Goal: Task Accomplishment & Management: Manage account settings

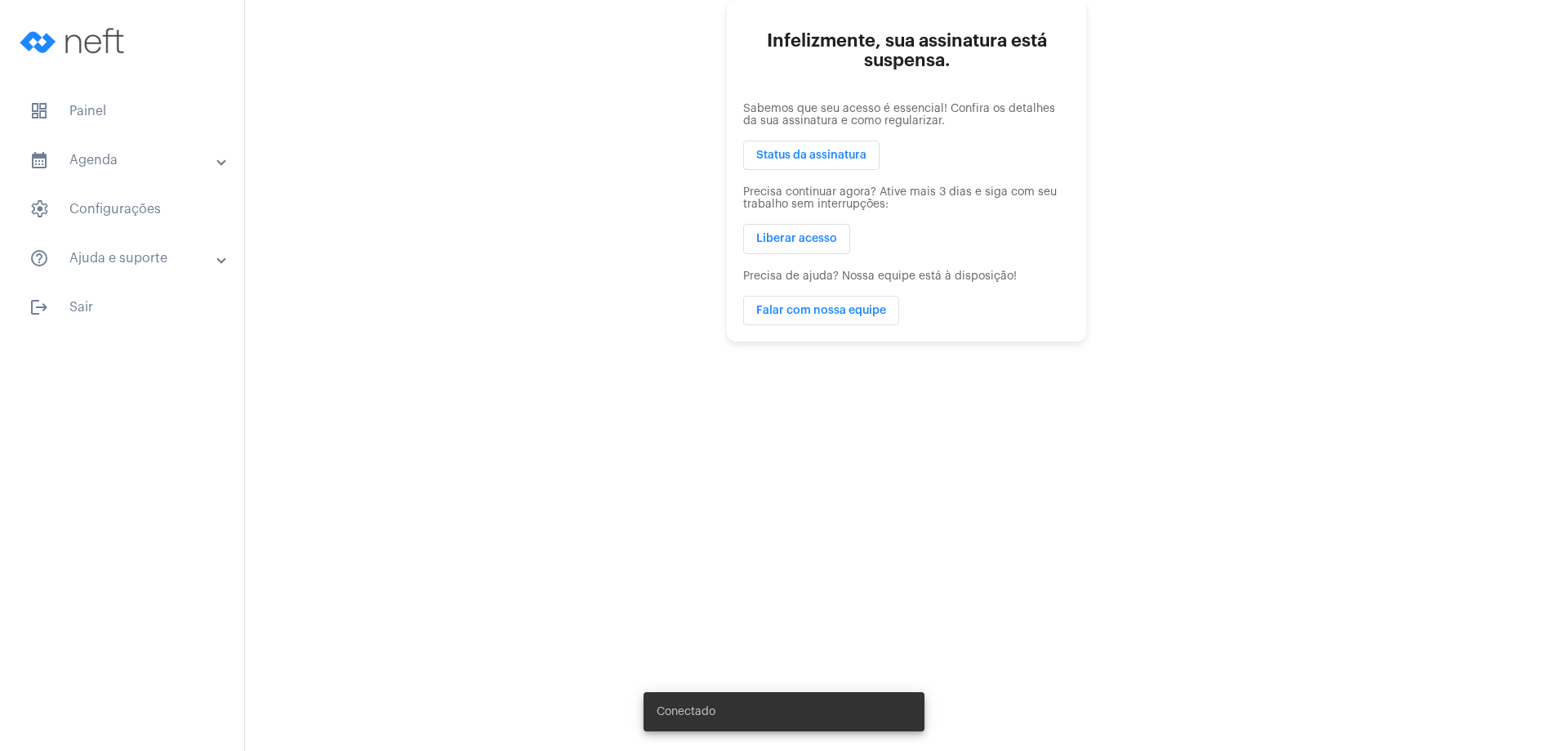
click at [1300, 388] on mat-sidenav-content "Infelizmente, sua assinatura está suspensa. Sabemos que seu acesso é essencial!…" at bounding box center [906, 376] width 1323 height 751
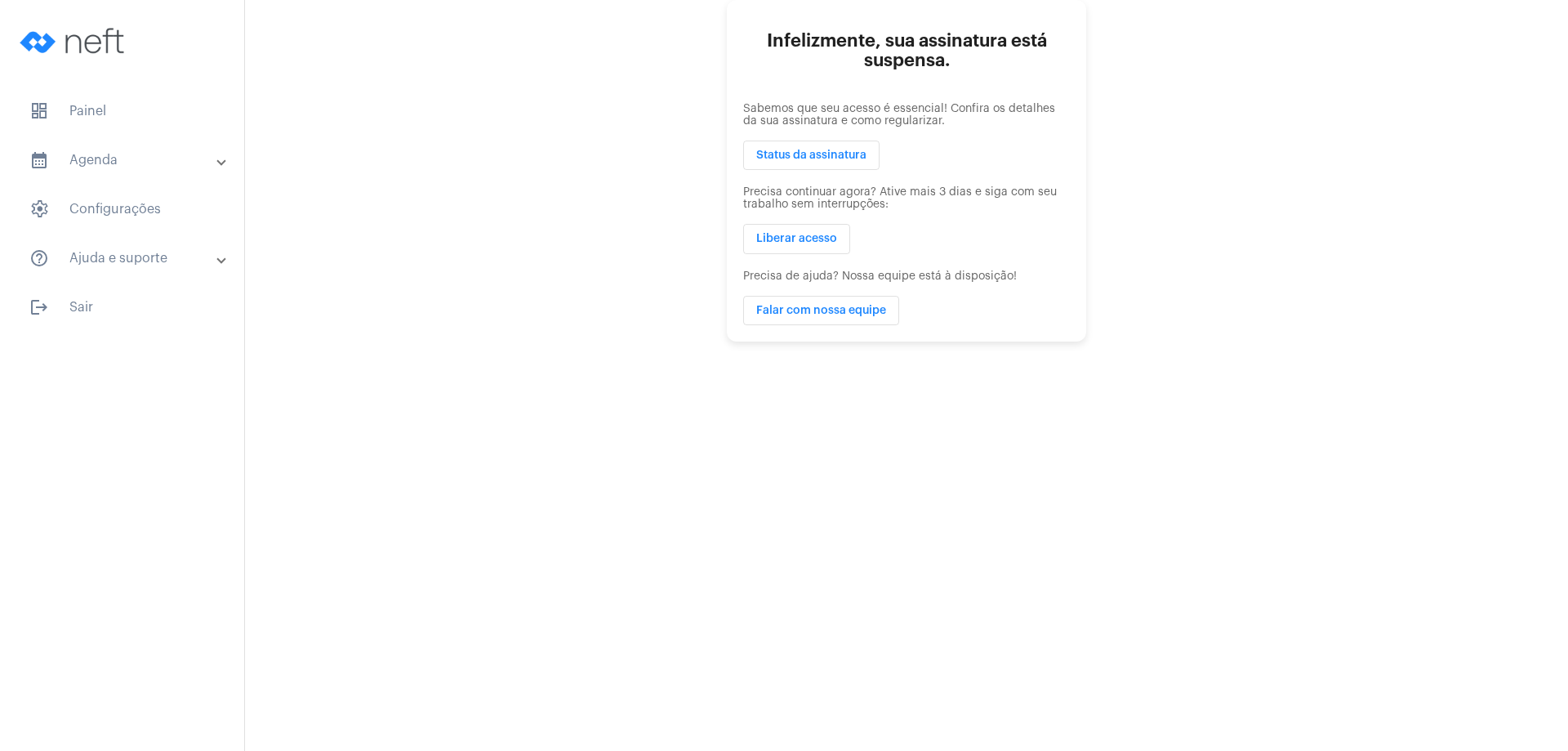
click at [783, 156] on span "Status da assinatura" at bounding box center [812, 155] width 110 height 11
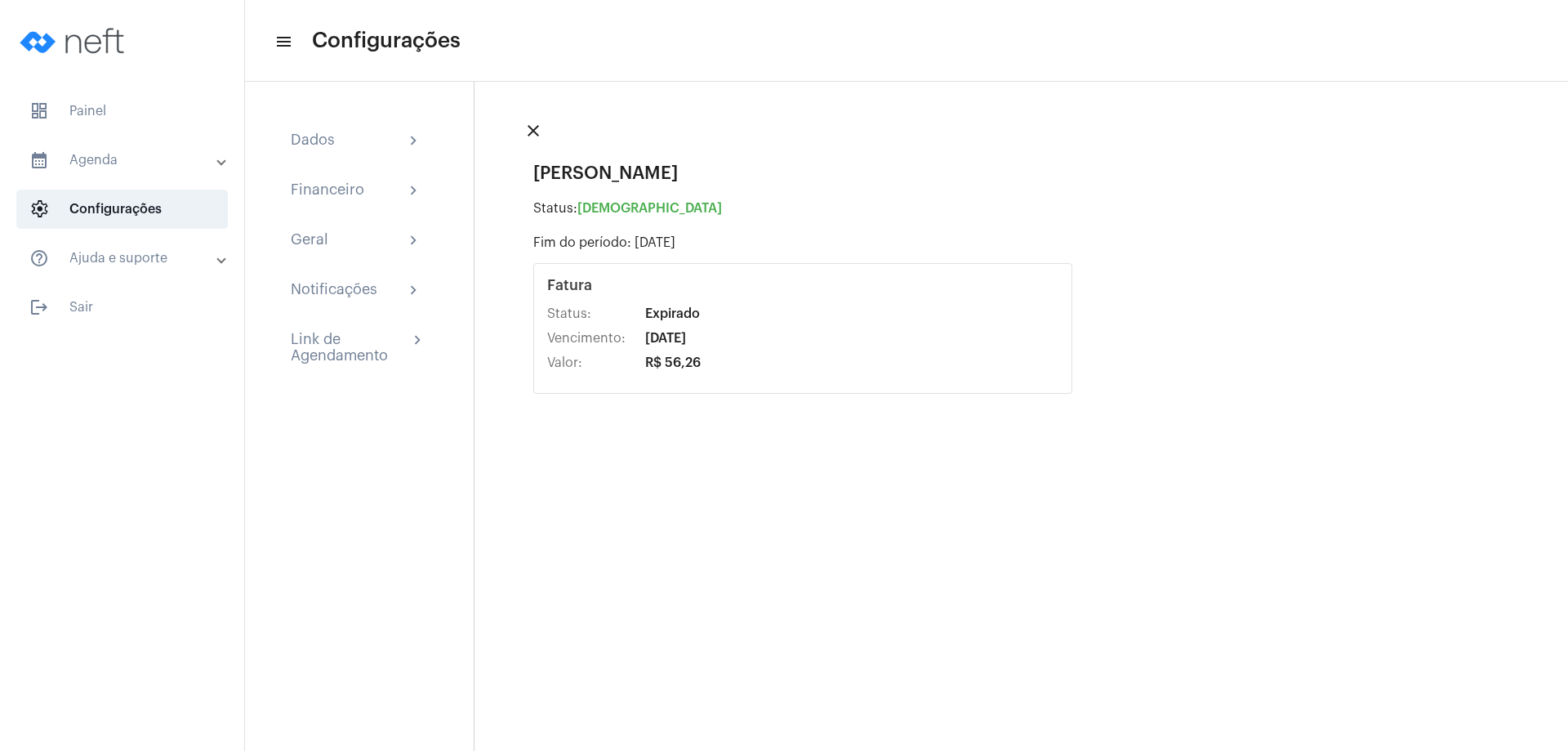
click at [534, 132] on mat-icon "close" at bounding box center [533, 130] width 20 height 20
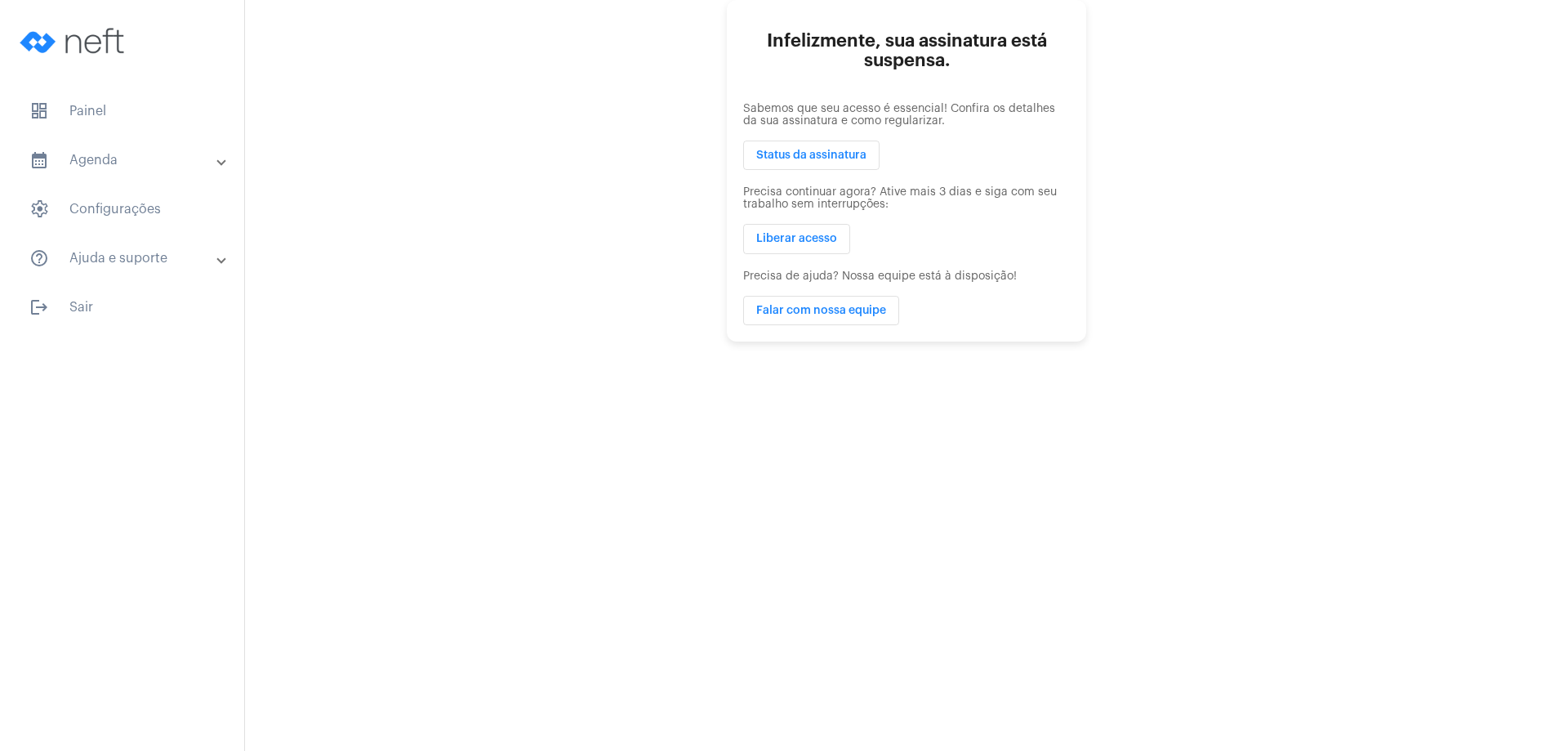
click at [818, 236] on span "Liberar acesso" at bounding box center [797, 239] width 81 height 11
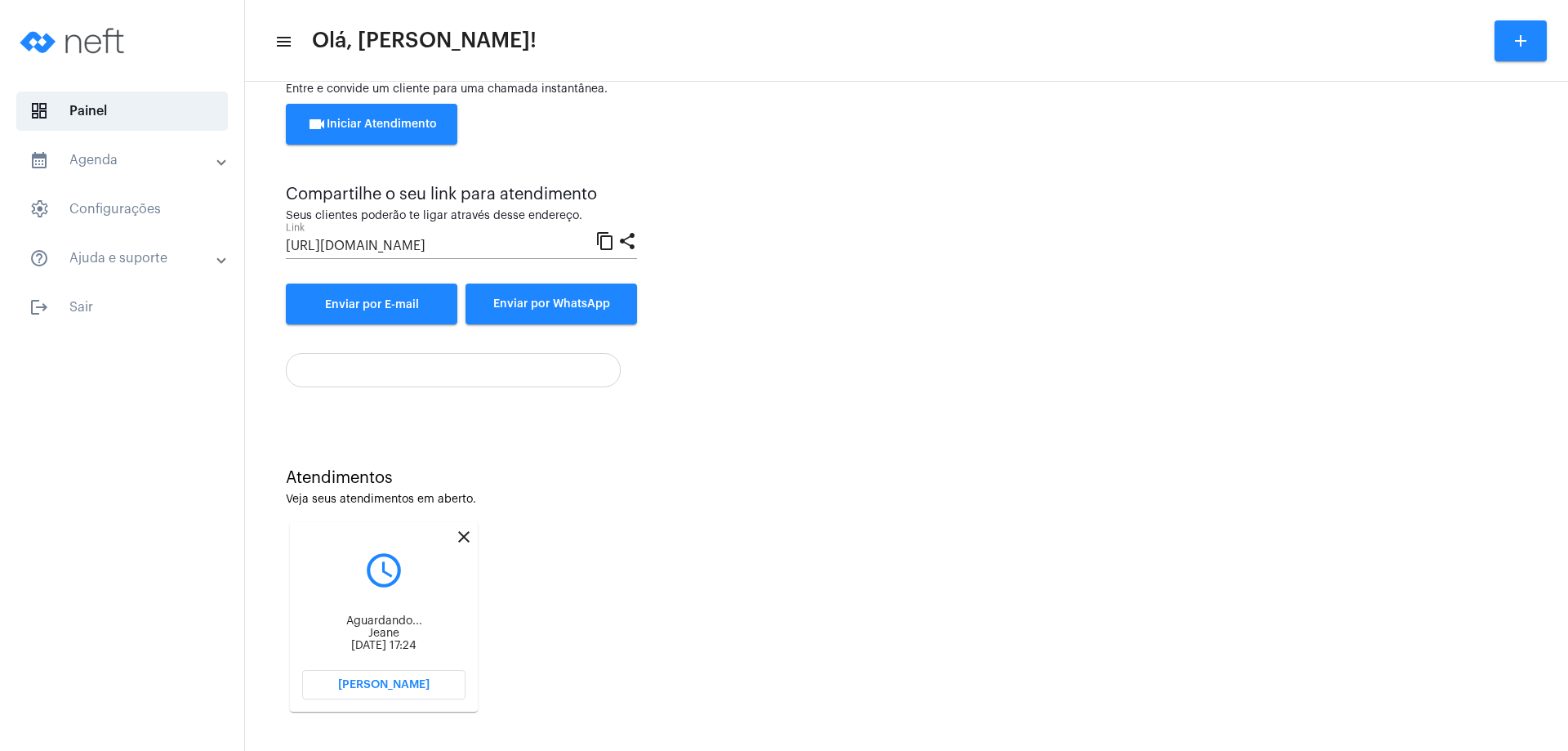
scroll to position [69, 0]
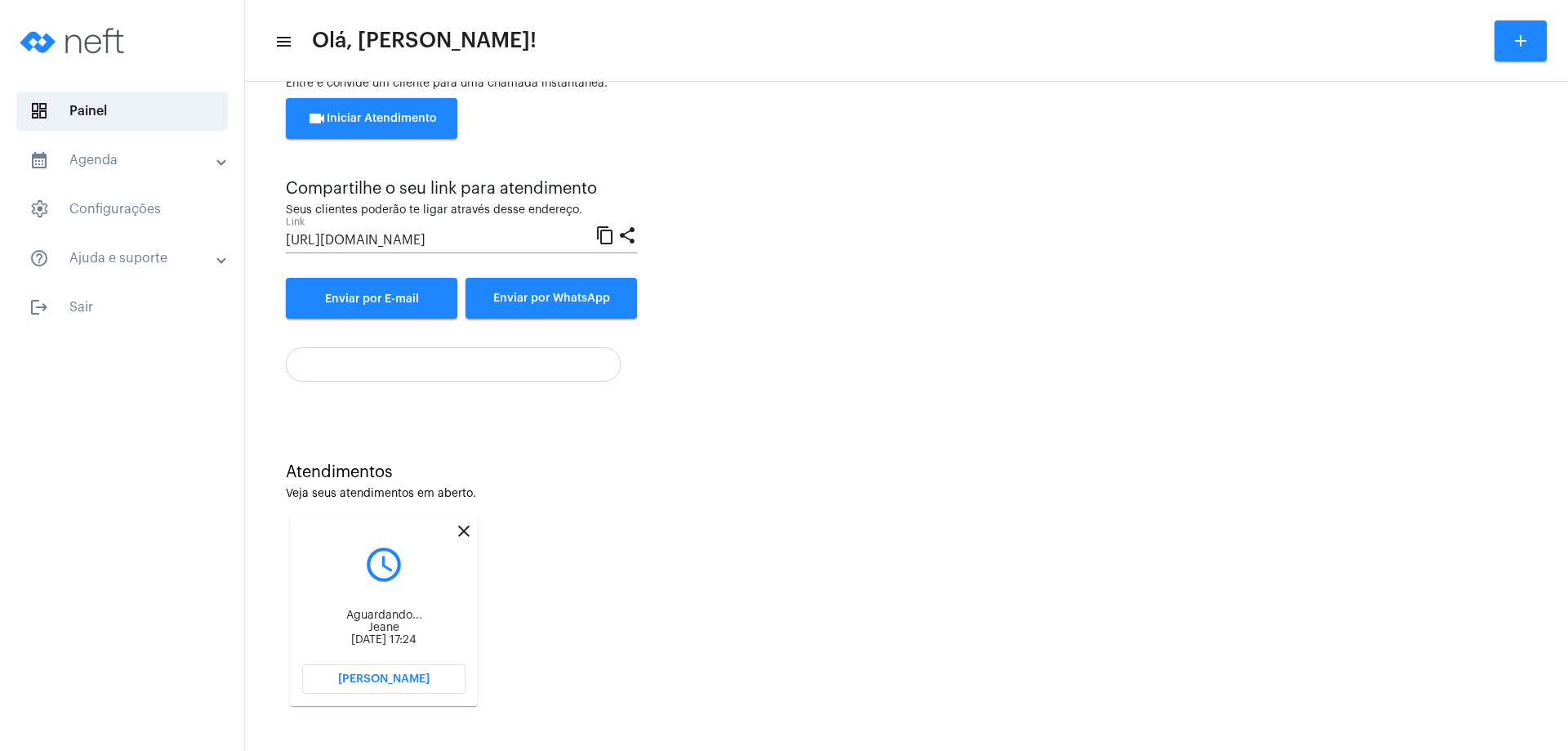
click at [404, 673] on span "[PERSON_NAME]" at bounding box center [384, 679] width 92 height 11
